Goal: Transaction & Acquisition: Purchase product/service

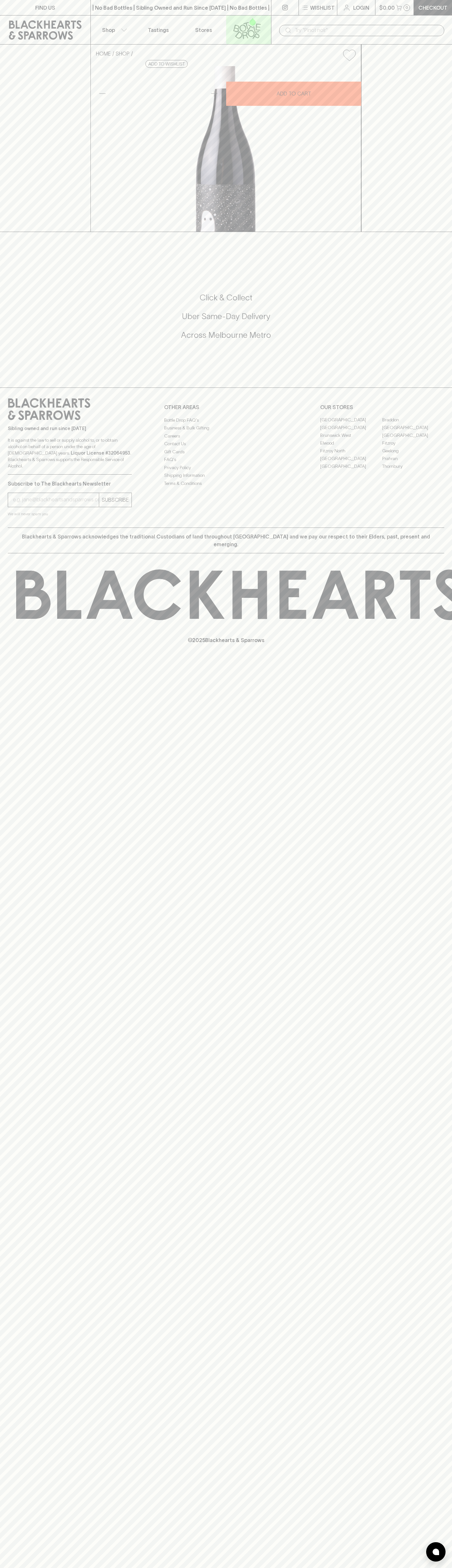
click at [259, 16] on link at bounding box center [249, 29] width 45 height 29
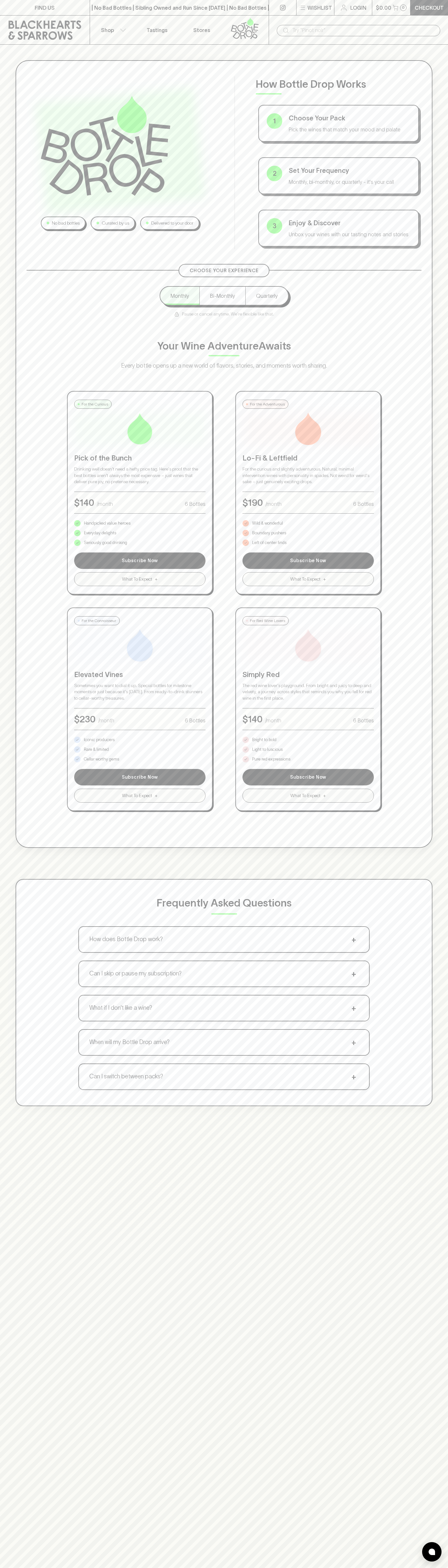
click at [206, 1572] on html "FIND US | No Bad Bottles | Sibling Owned and Run Since [DATE] | No Bad Bottles …" at bounding box center [224, 1014] width 448 height 2028
click at [29, 545] on div "Choose Your Experience Monthly Bi-Monthly Quarterly Pause or cancel anytime. We…" at bounding box center [223, 540] width 395 height 541
click at [271, 759] on p "Pure red expressions" at bounding box center [271, 759] width 38 height 7
